Goal: Navigation & Orientation: Find specific page/section

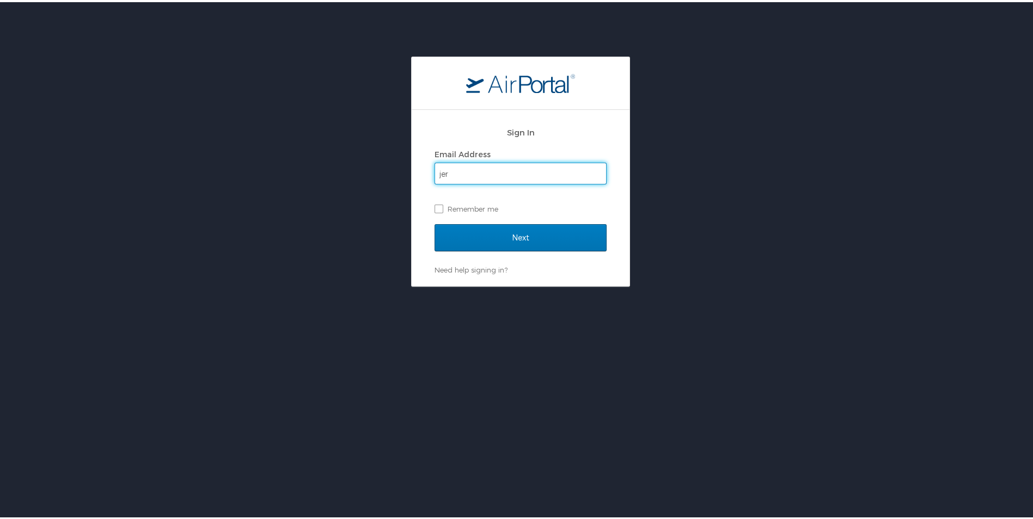
type input "jer"
click at [434, 222] on input "Next" at bounding box center [520, 235] width 172 height 27
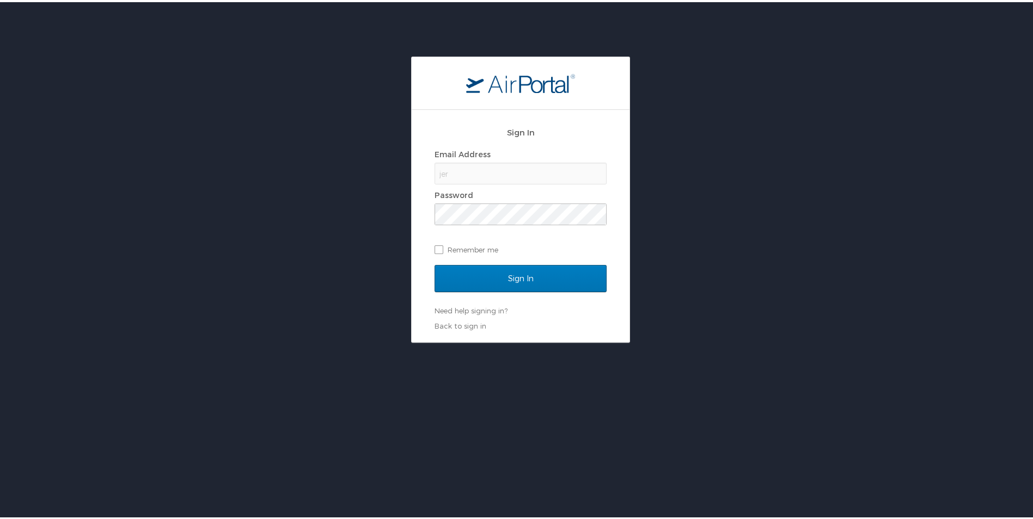
click at [461, 176] on div "jer" at bounding box center [520, 172] width 172 height 22
click at [507, 272] on input "Sign In" at bounding box center [520, 276] width 172 height 27
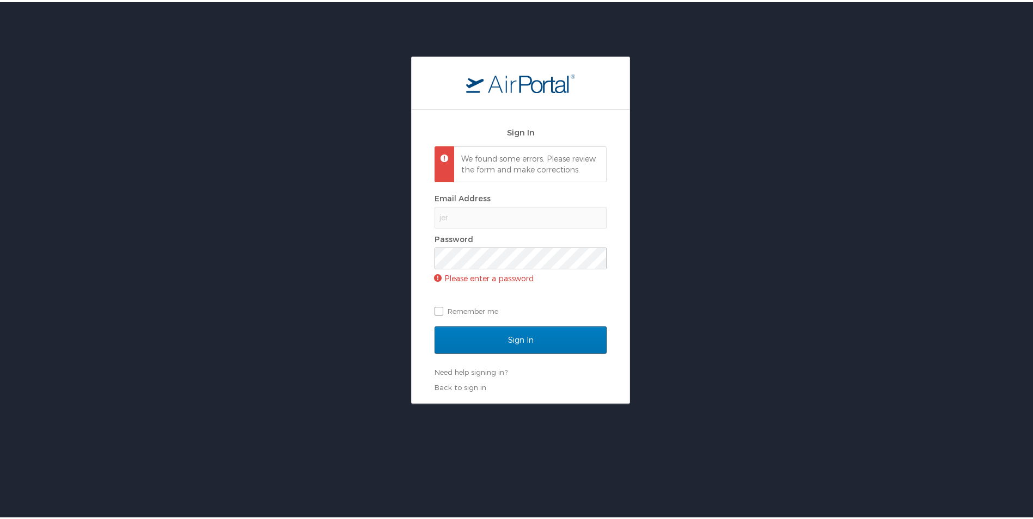
click at [476, 226] on div "jer" at bounding box center [520, 216] width 172 height 22
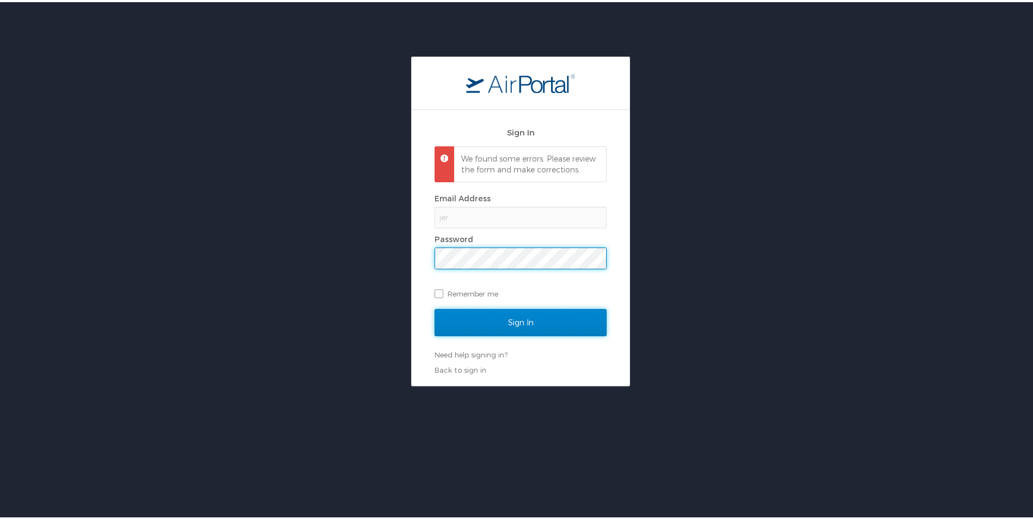
click at [480, 323] on input "Sign In" at bounding box center [520, 320] width 172 height 27
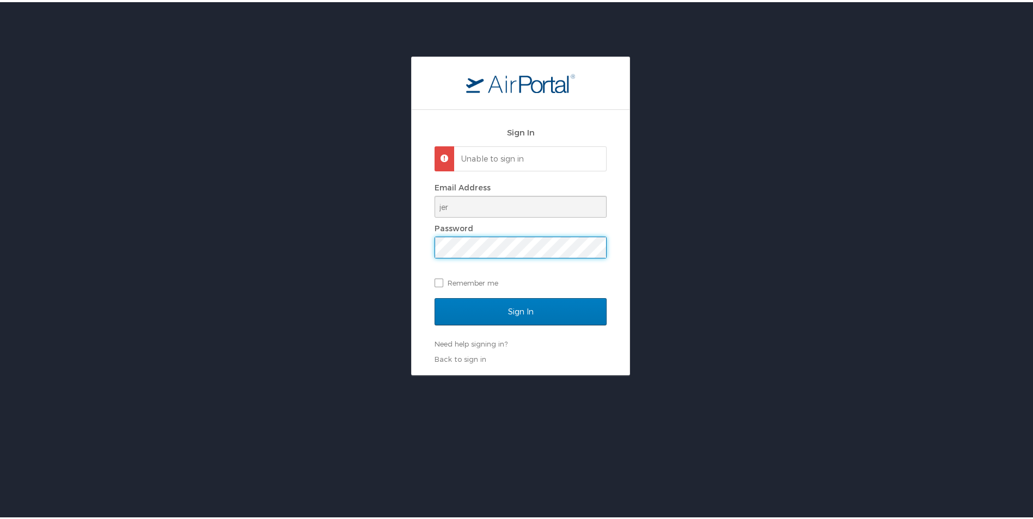
click at [425, 242] on div "Sign In Unable to sign in Email Address jer Password Remember me Sign In Need h…" at bounding box center [521, 240] width 218 height 265
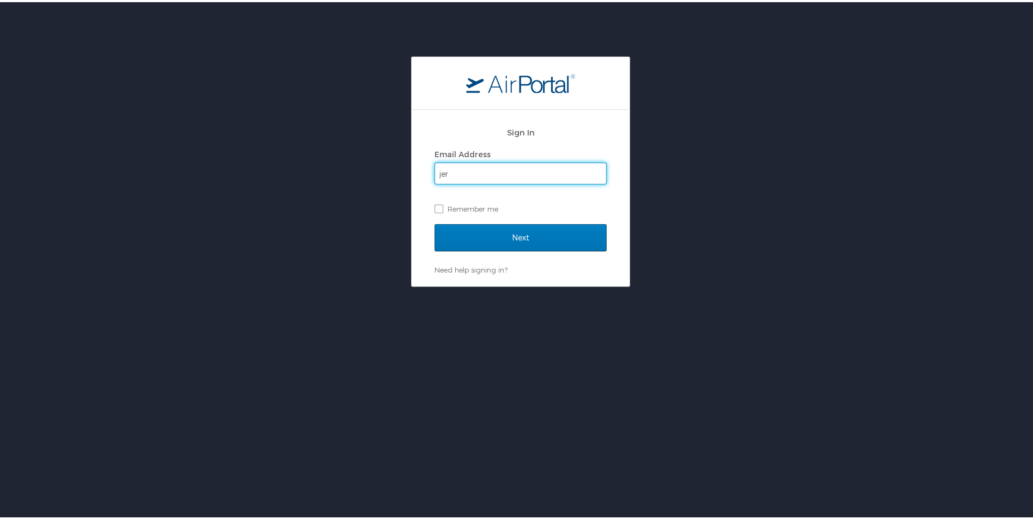
type input "[PERSON_NAME][DOMAIN_NAME][EMAIL_ADDRESS][PERSON_NAME][DOMAIN_NAME]"
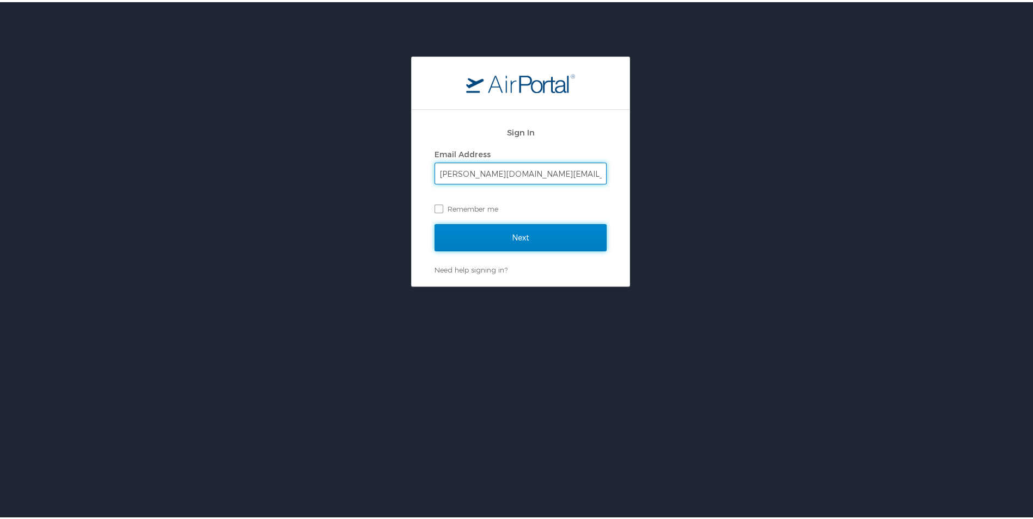
click at [534, 234] on input "Next" at bounding box center [520, 235] width 172 height 27
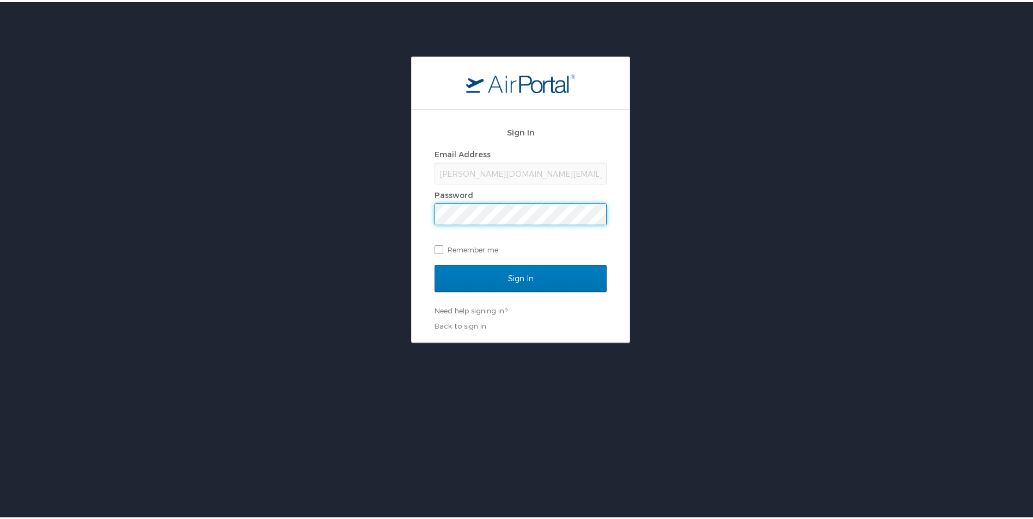
click at [434, 263] on input "Sign In" at bounding box center [520, 276] width 172 height 27
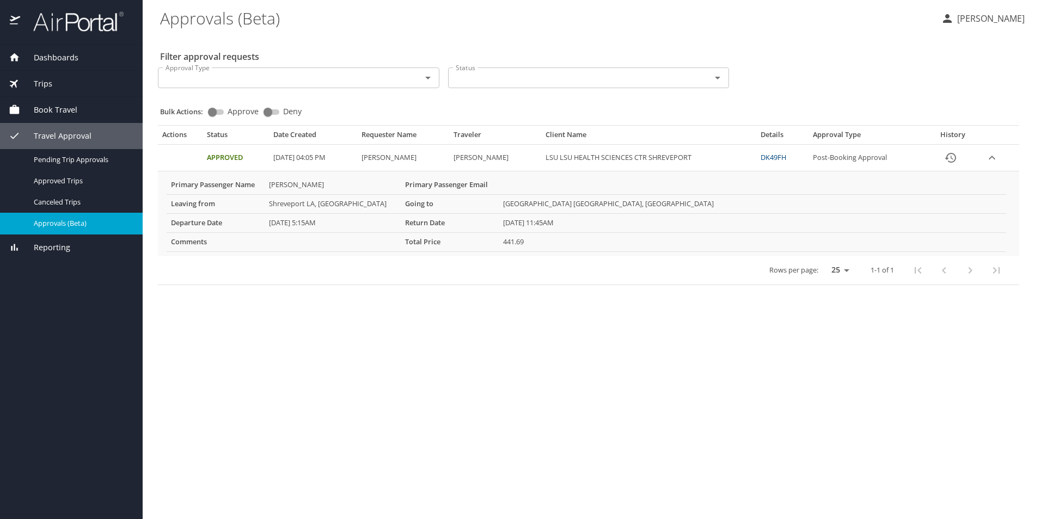
click at [94, 134] on div "Travel Approval" at bounding box center [71, 136] width 125 height 12
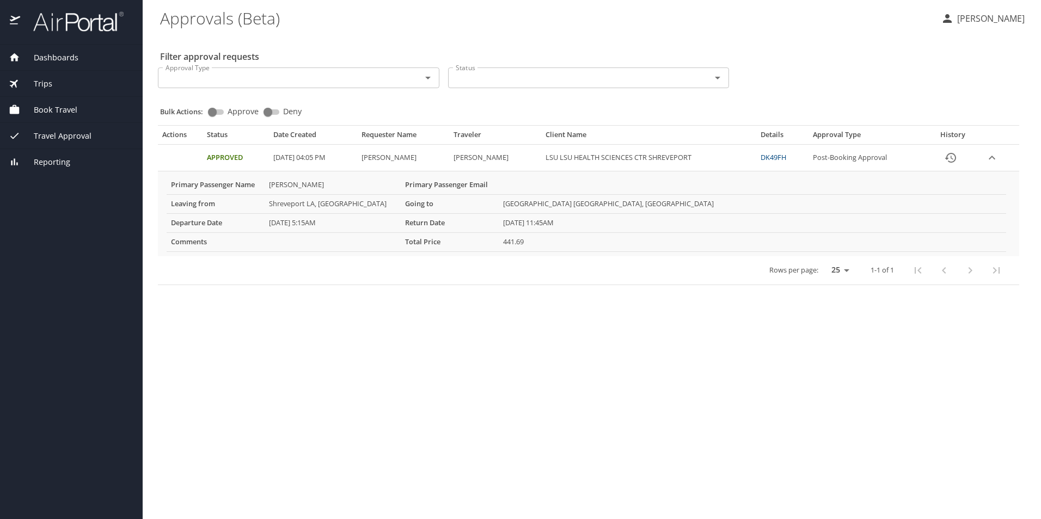
click at [94, 134] on div "Travel Approval" at bounding box center [71, 136] width 125 height 12
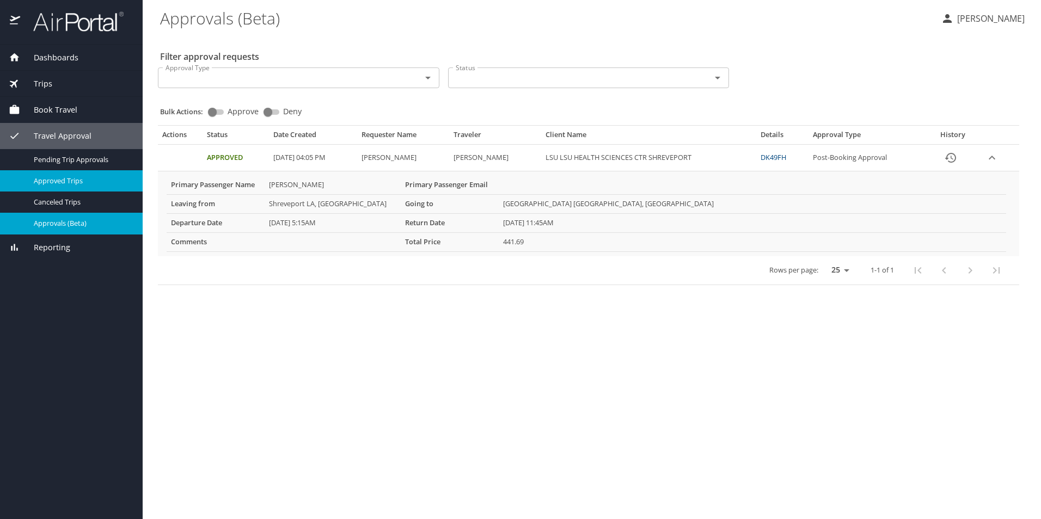
click at [83, 173] on link "Approved Trips" at bounding box center [71, 180] width 143 height 21
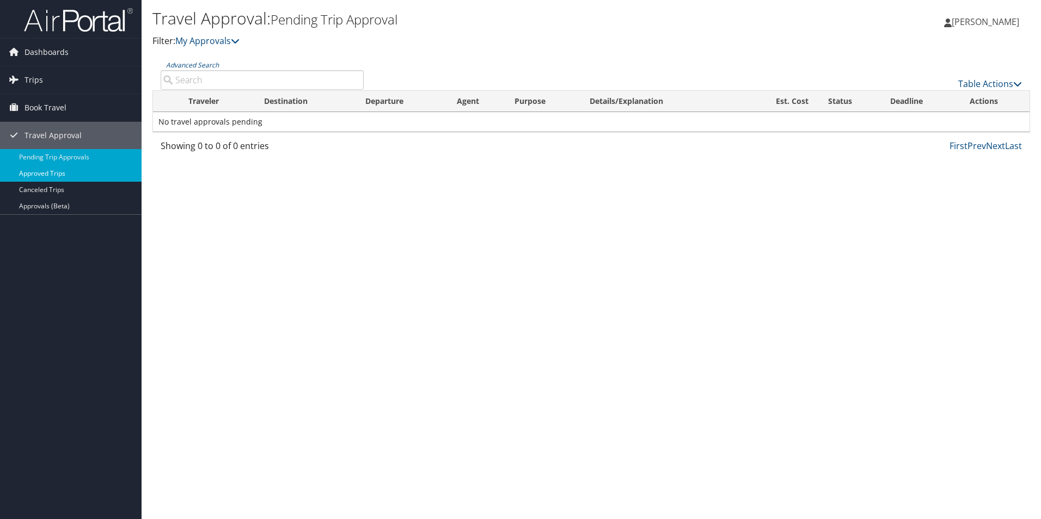
click at [81, 169] on link "Approved Trips" at bounding box center [71, 173] width 142 height 16
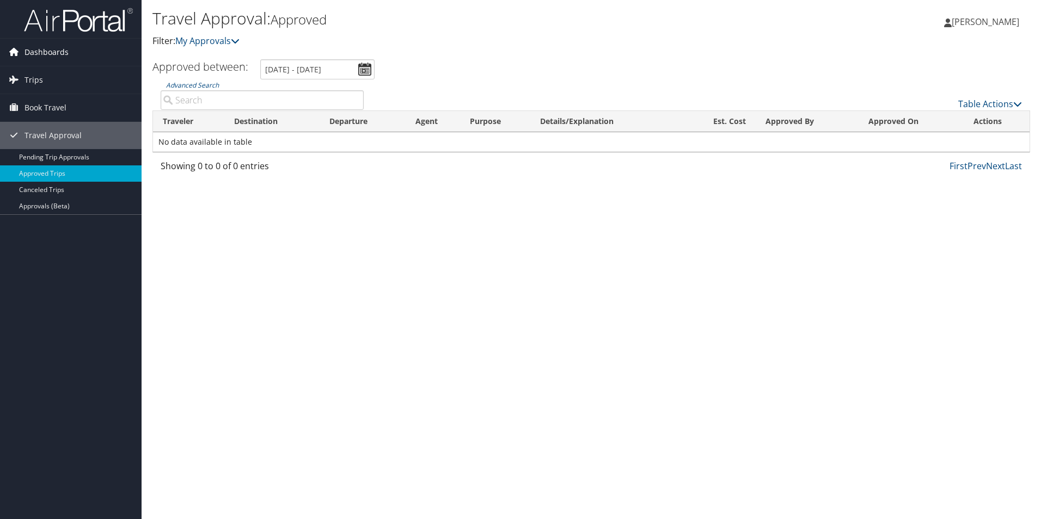
click at [52, 51] on span "Dashboards" at bounding box center [46, 52] width 44 height 27
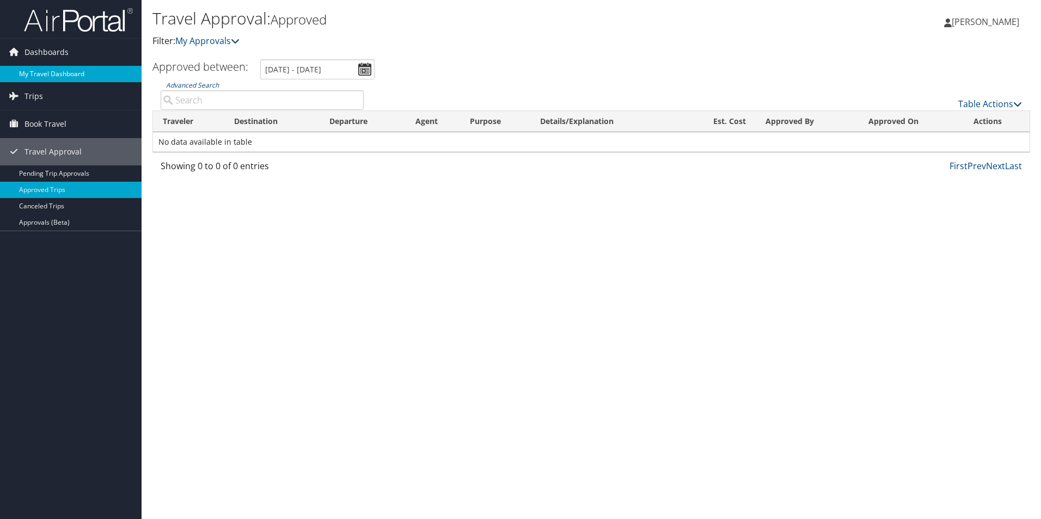
click at [62, 72] on link "My Travel Dashboard" at bounding box center [71, 74] width 142 height 16
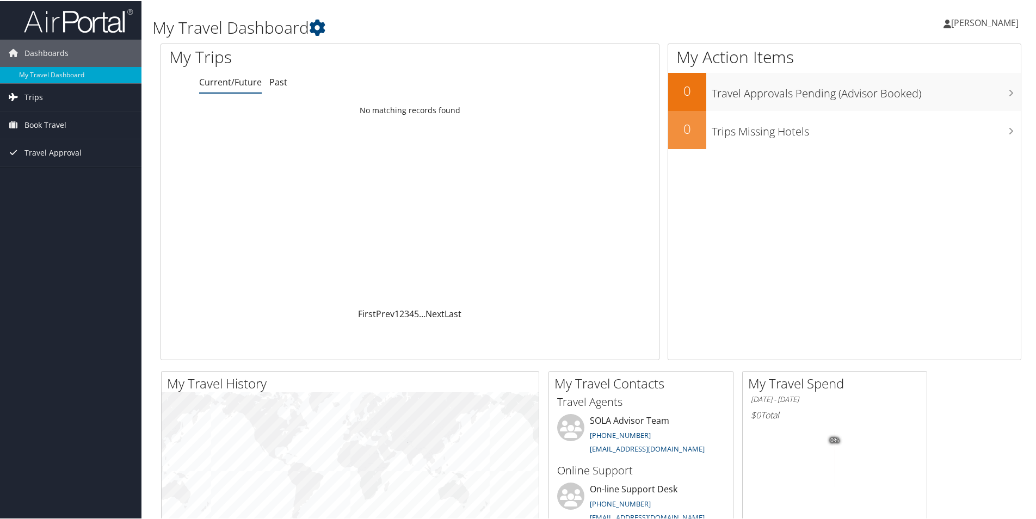
click at [85, 97] on link "Trips" at bounding box center [71, 96] width 142 height 27
click at [59, 175] on span "Book Travel" at bounding box center [45, 172] width 42 height 27
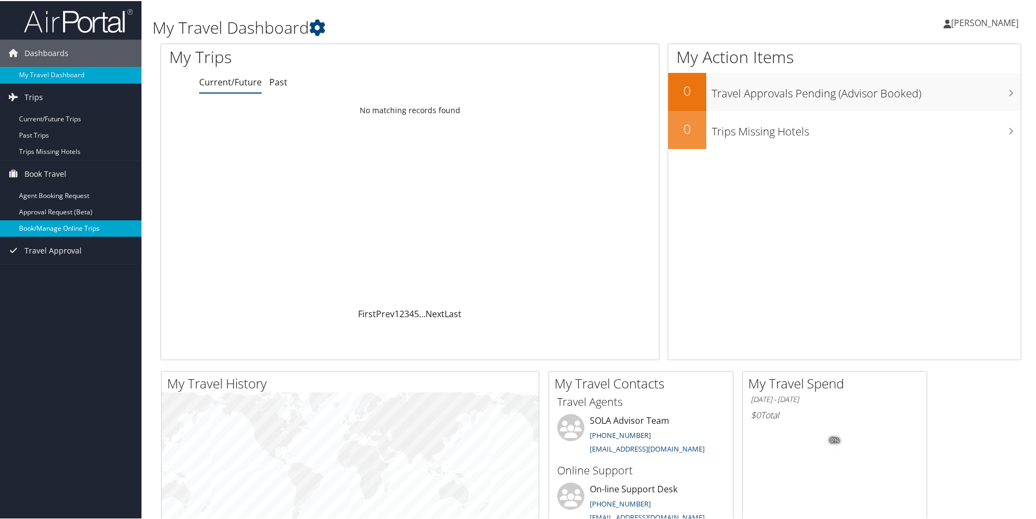
click at [80, 226] on link "Book/Manage Online Trips" at bounding box center [71, 227] width 142 height 16
